Goal: Transaction & Acquisition: Purchase product/service

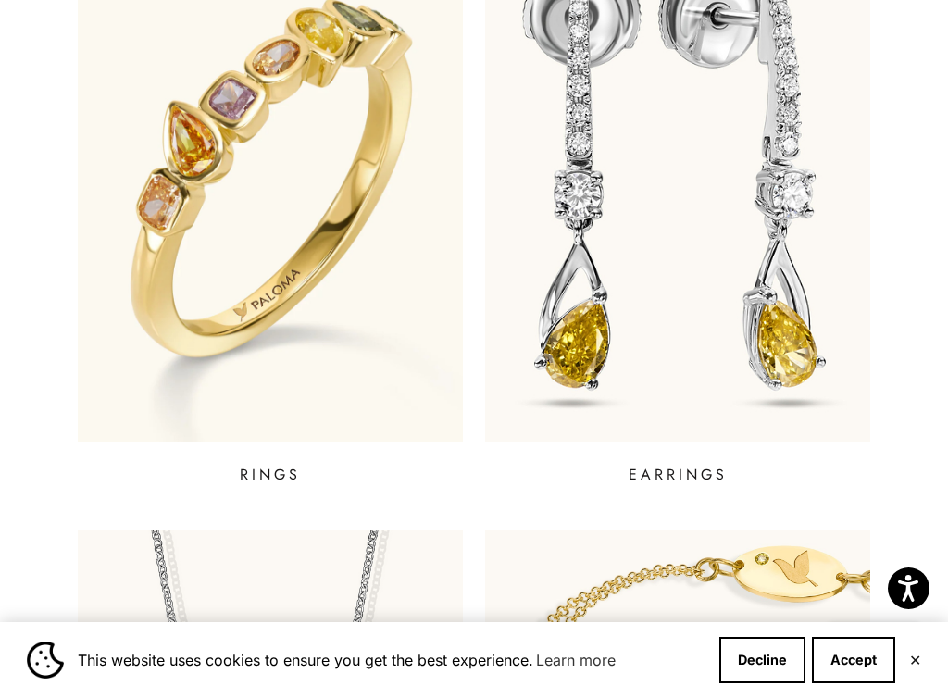
scroll to position [748, 0]
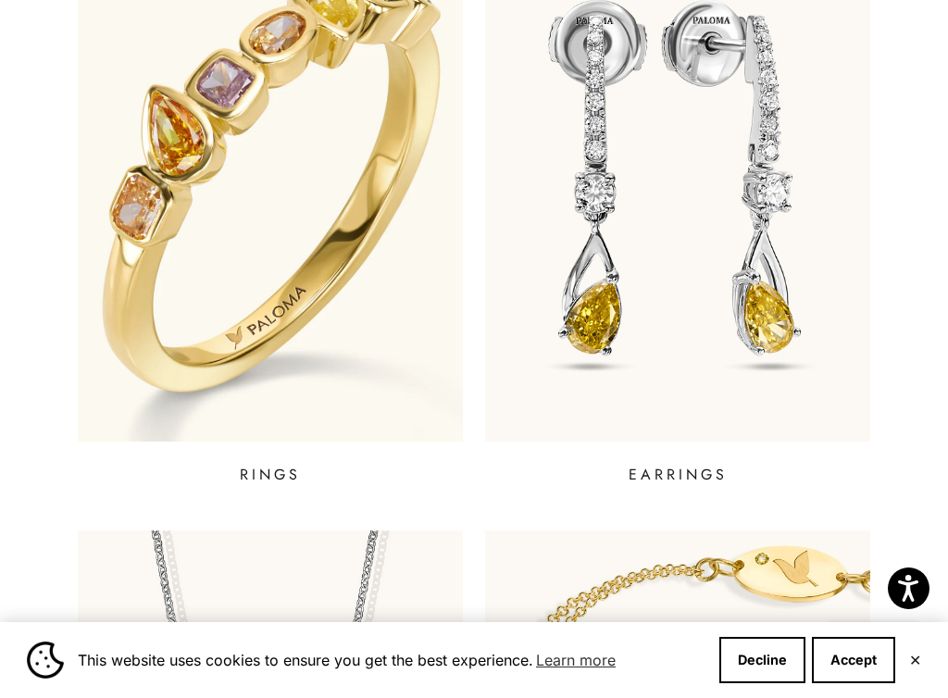
click at [275, 143] on img at bounding box center [270, 179] width 463 height 629
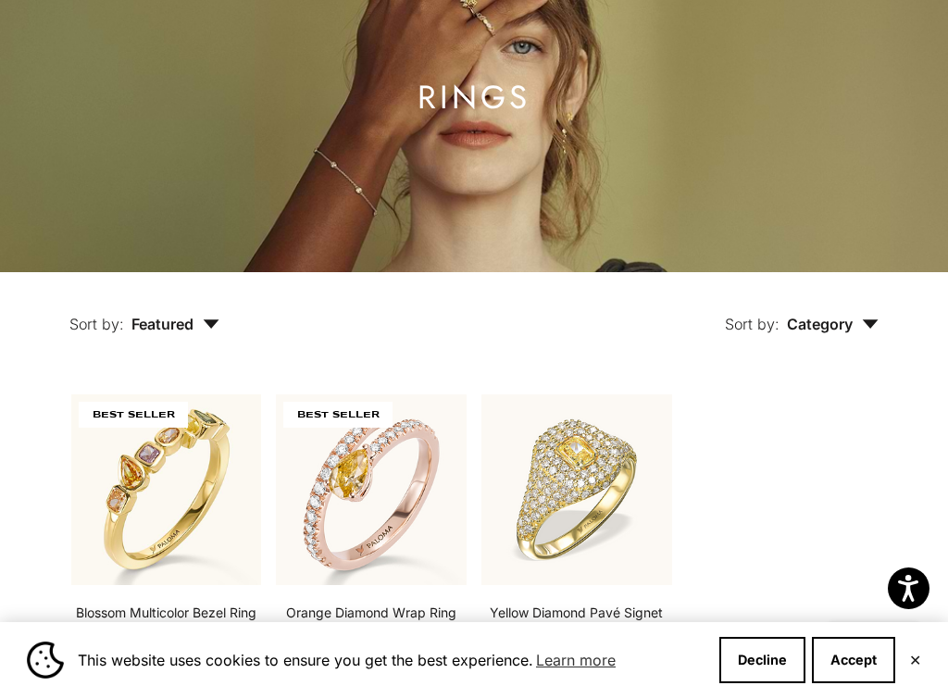
scroll to position [293, 0]
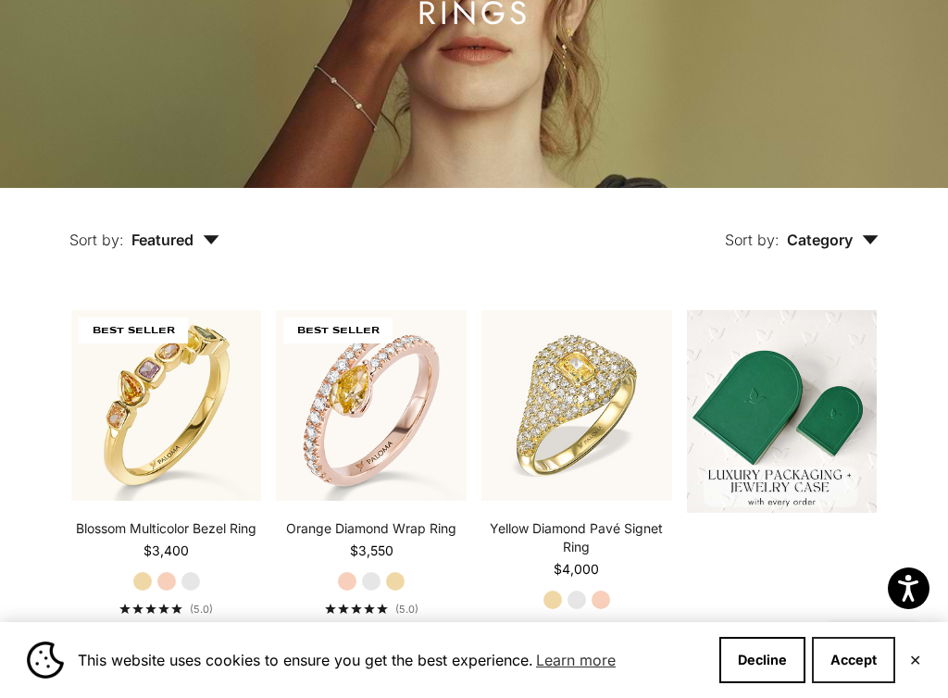
click at [845, 648] on button "Accept" at bounding box center [853, 660] width 83 height 46
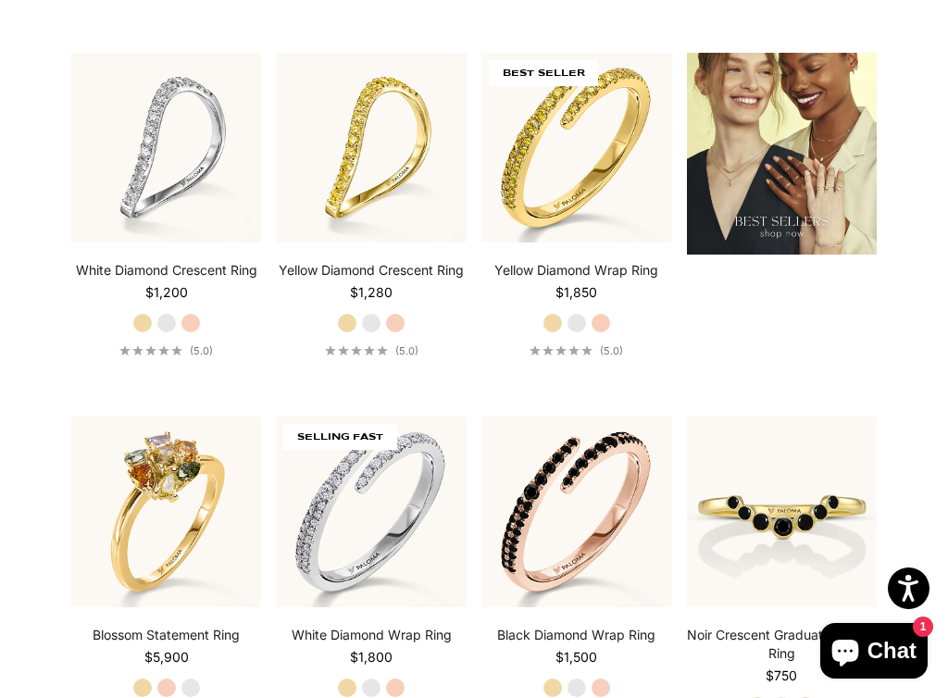
scroll to position [2182, 0]
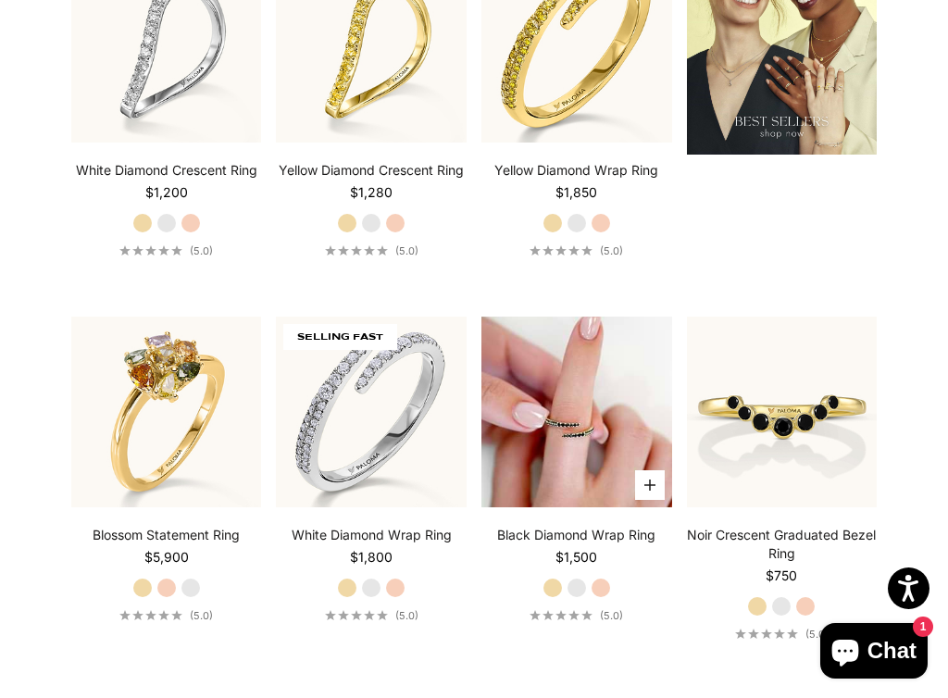
click at [556, 425] on img at bounding box center [576, 412] width 191 height 191
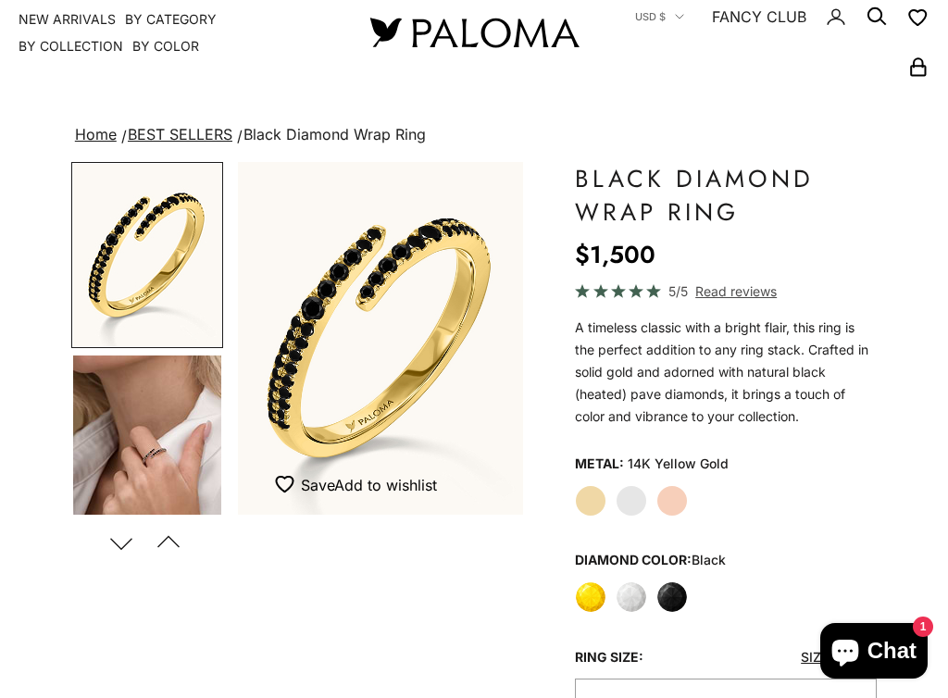
scroll to position [100, 0]
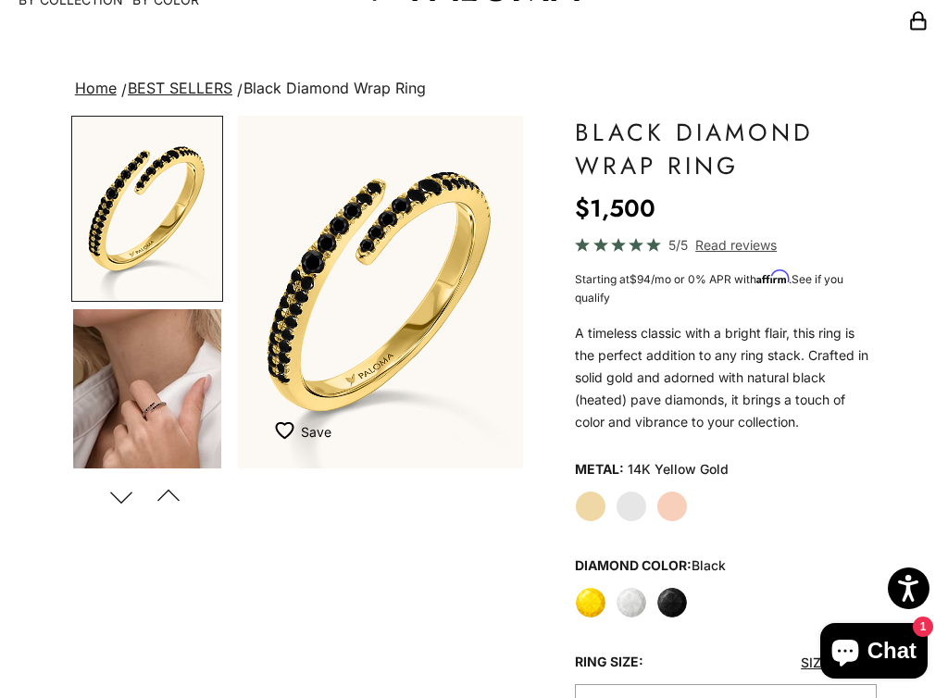
click at [672, 501] on label "Rose Gold" at bounding box center [671, 506] width 31 height 31
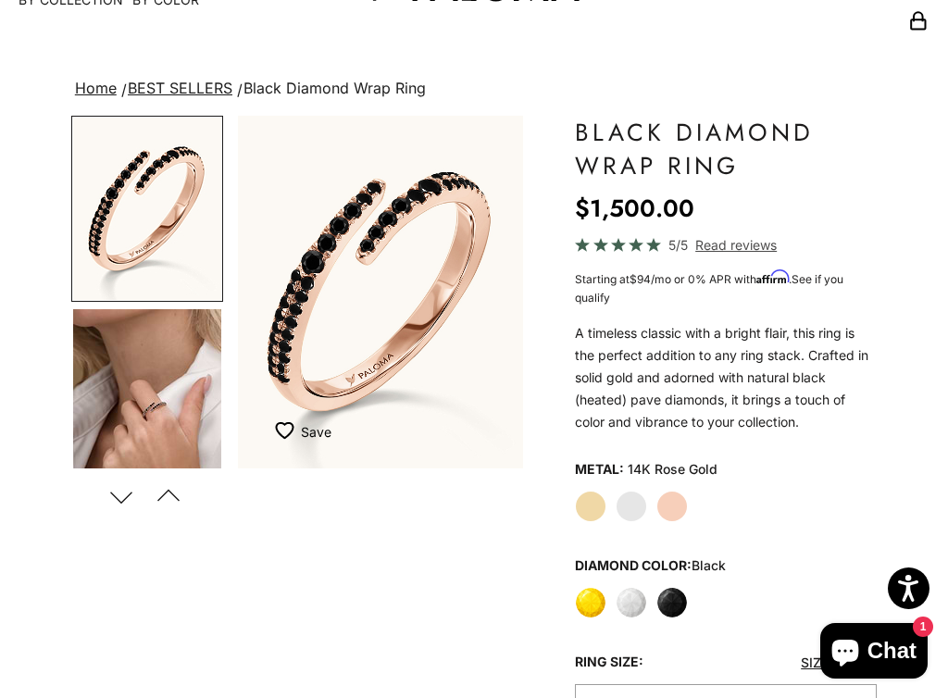
click at [588, 610] on label "Yellow" at bounding box center [590, 602] width 31 height 31
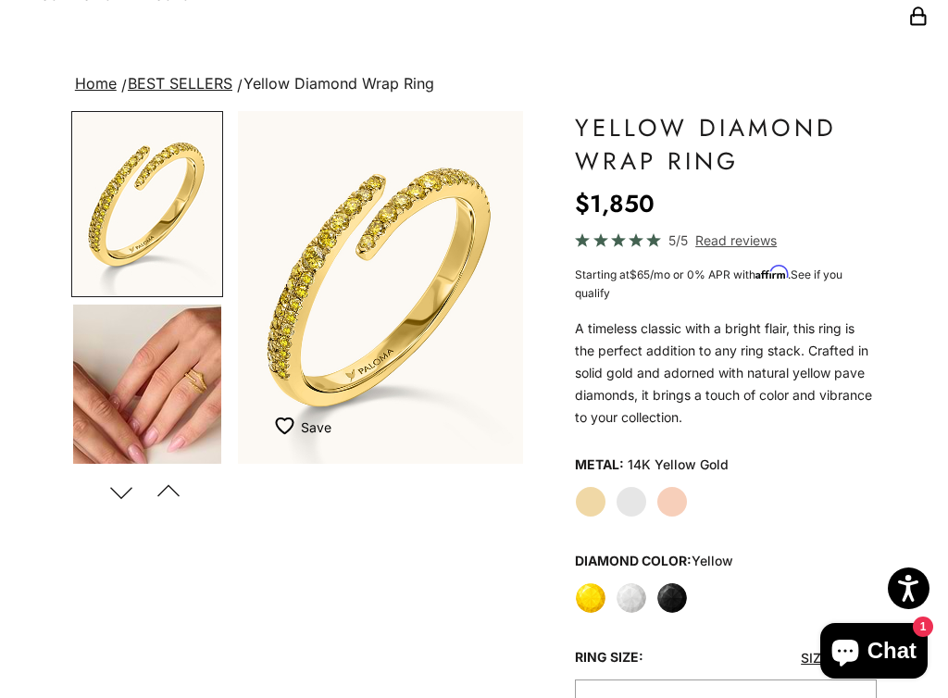
scroll to position [205, 0]
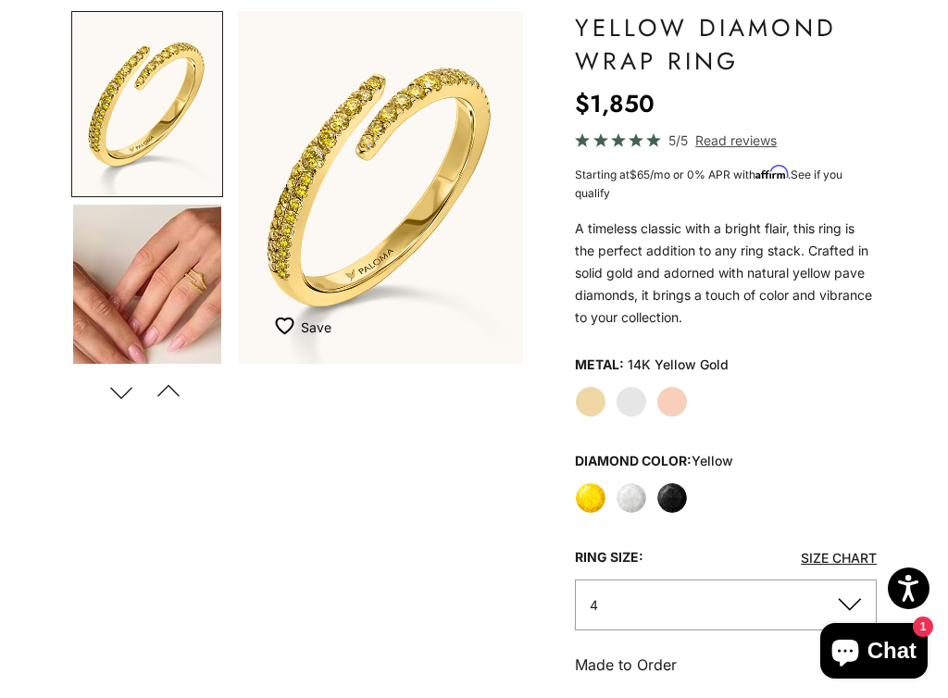
click at [674, 500] on label "Black" at bounding box center [671, 497] width 31 height 31
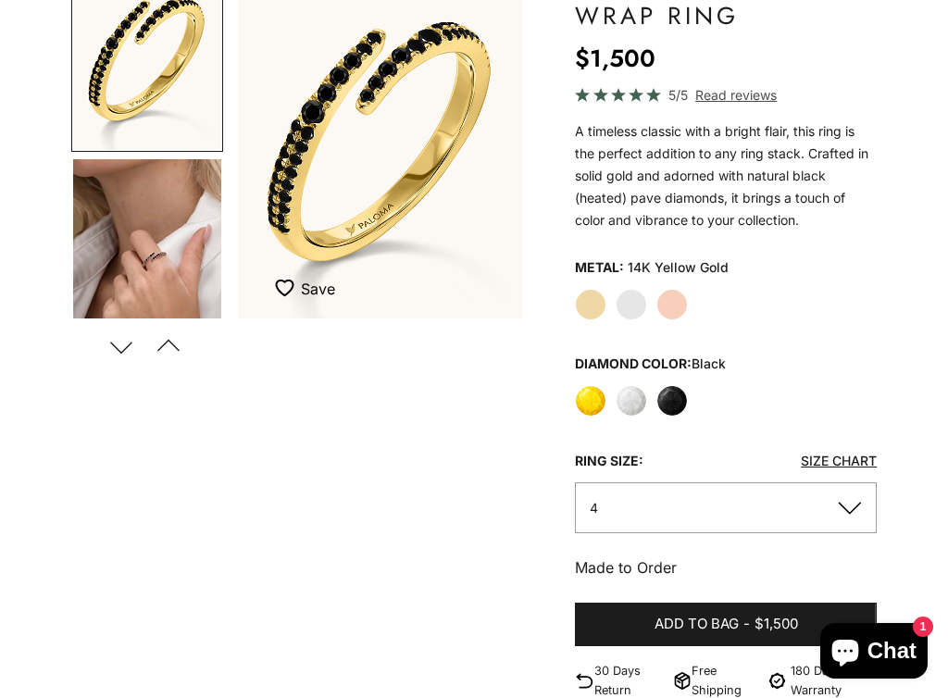
scroll to position [250, 0]
click at [682, 475] on div "Ring size: Size Chart" at bounding box center [726, 460] width 302 height 29
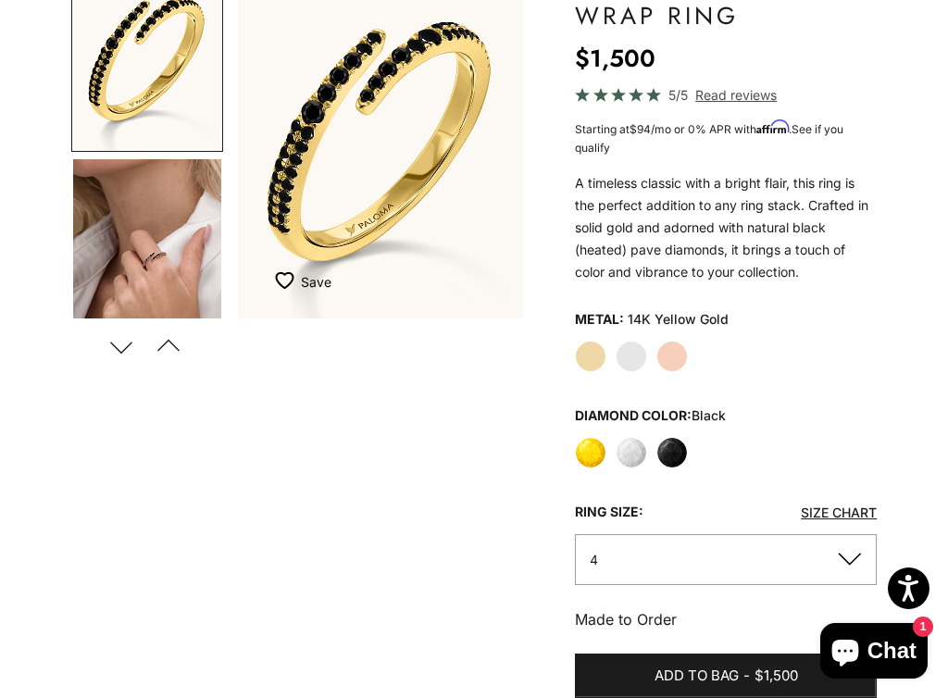
click at [726, 574] on button "4" at bounding box center [726, 559] width 302 height 51
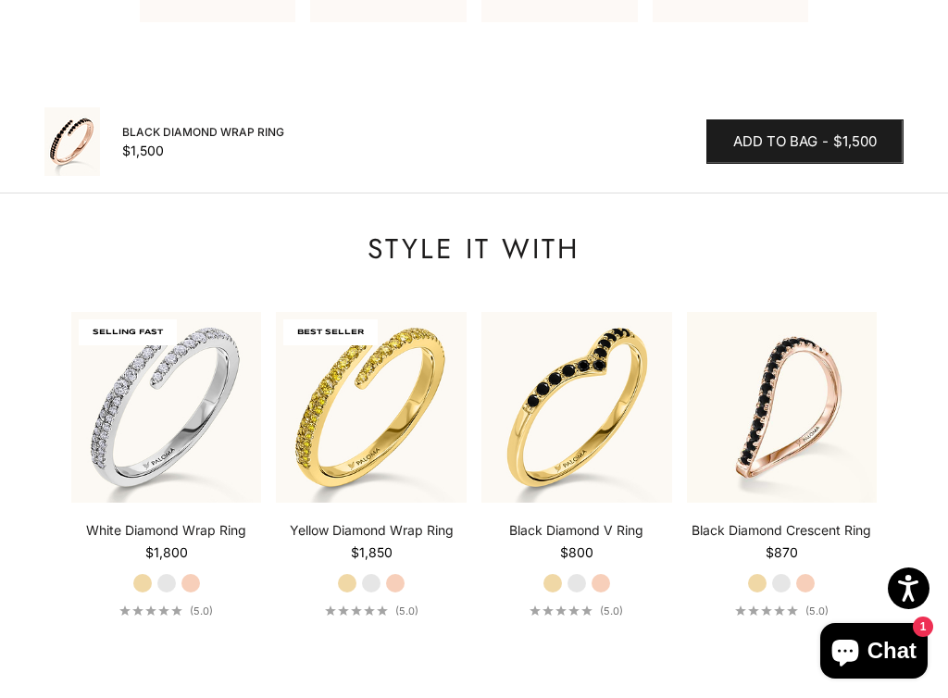
scroll to position [1985, 0]
